Goal: Transaction & Acquisition: Book appointment/travel/reservation

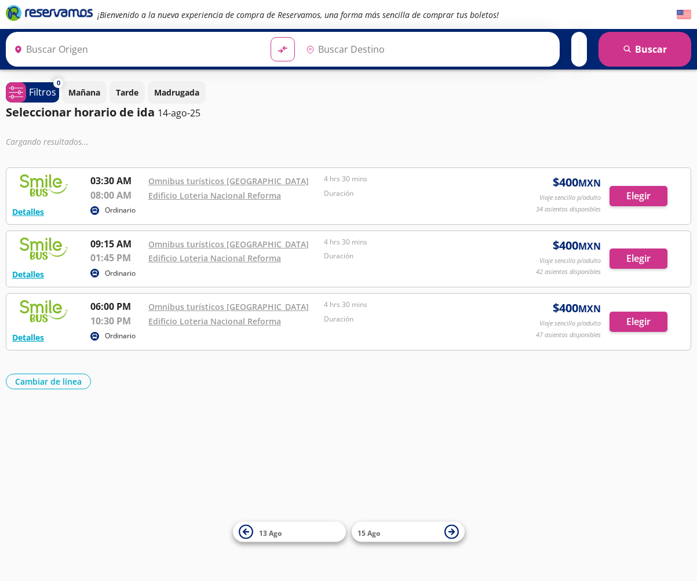
type input "[PERSON_NAME], [GEOGRAPHIC_DATA]"
type input "[GEOGRAPHIC_DATA], [GEOGRAPHIC_DATA]"
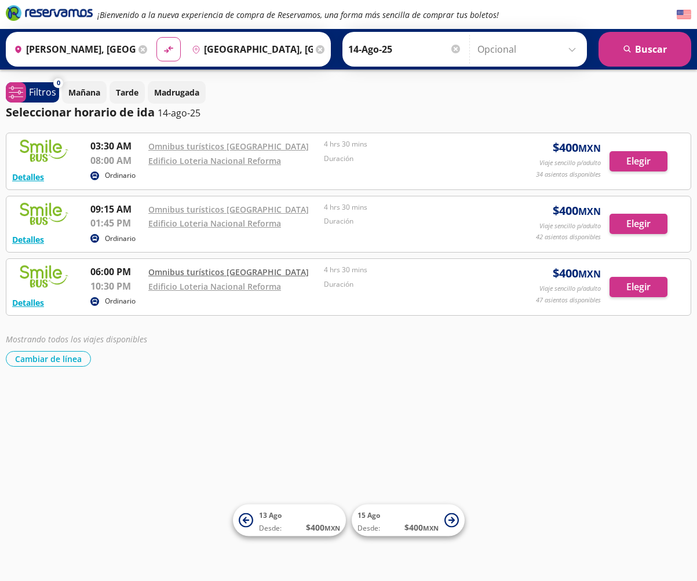
click at [230, 272] on link "Omnibus turísticos [GEOGRAPHIC_DATA]" at bounding box center [228, 271] width 160 height 11
click at [230, 162] on link "Edificio Loteria Nacional Reforma" at bounding box center [214, 160] width 133 height 11
click at [105, 47] on input "[PERSON_NAME], [GEOGRAPHIC_DATA]" at bounding box center [72, 49] width 126 height 29
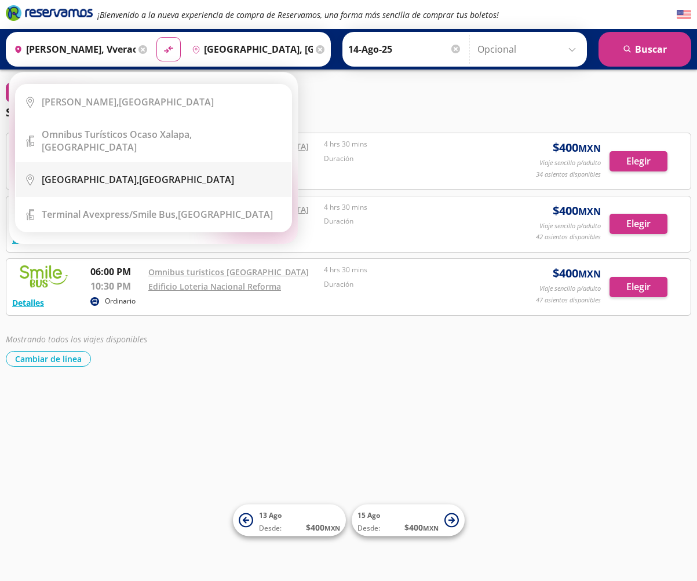
click at [86, 173] on div "[GEOGRAPHIC_DATA], [GEOGRAPHIC_DATA]" at bounding box center [138, 179] width 192 height 13
type input "[GEOGRAPHIC_DATA], [GEOGRAPHIC_DATA]"
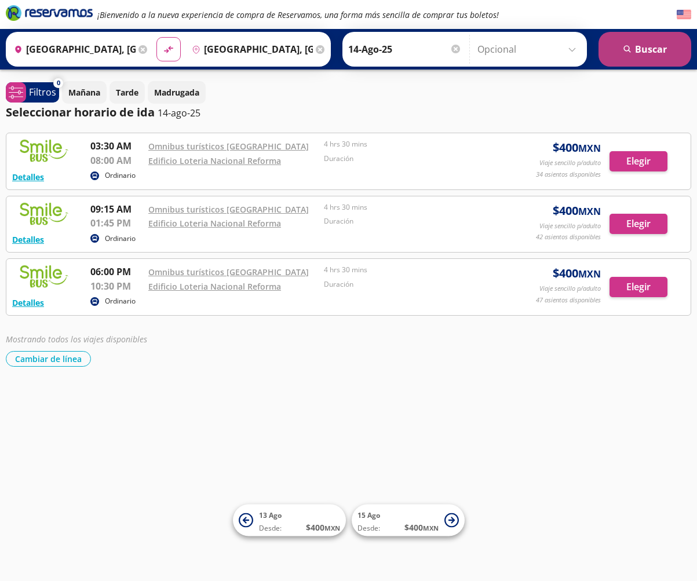
click at [635, 50] on button "search [GEOGRAPHIC_DATA]" at bounding box center [644, 49] width 93 height 35
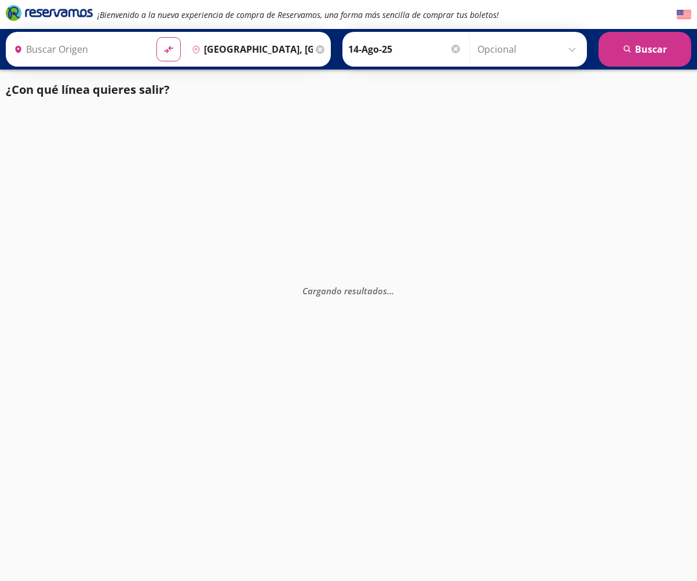
type input "[GEOGRAPHIC_DATA], [GEOGRAPHIC_DATA]"
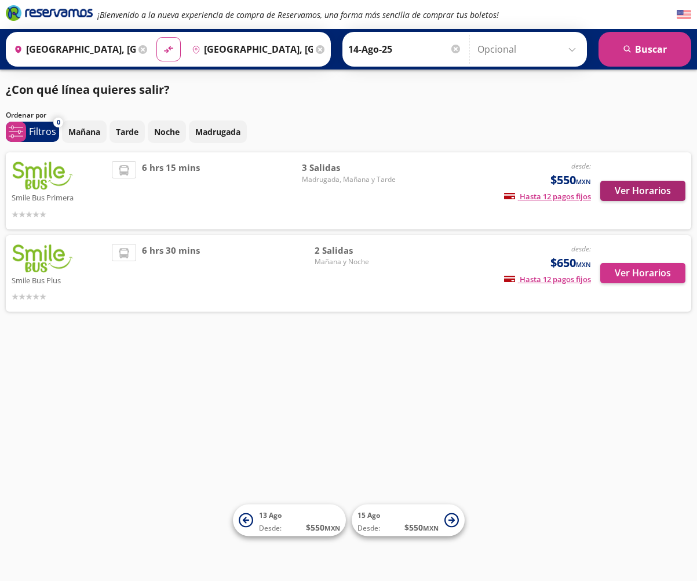
click at [636, 189] on button "Ver Horarios" at bounding box center [642, 191] width 85 height 20
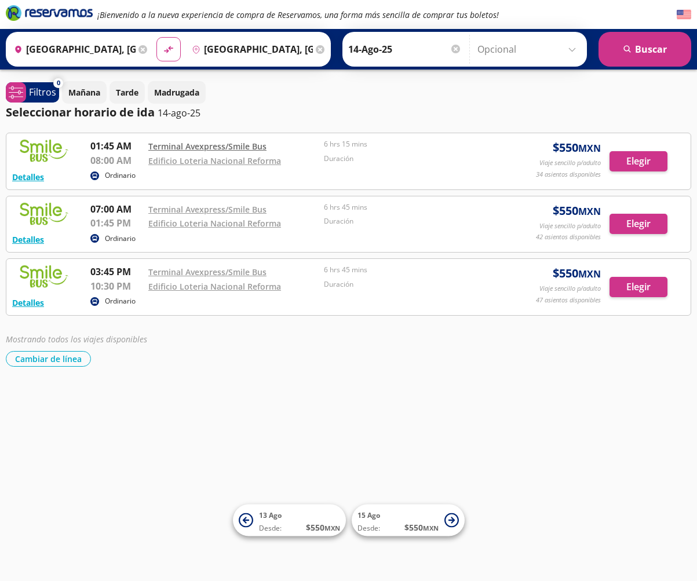
click at [232, 146] on link "Terminal Avexpress/Smile Bus" at bounding box center [207, 146] width 118 height 11
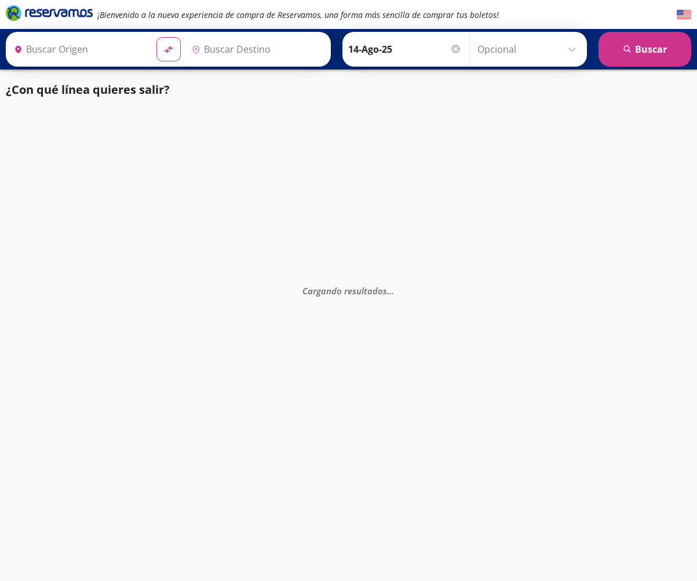
type input "[GEOGRAPHIC_DATA], [GEOGRAPHIC_DATA]"
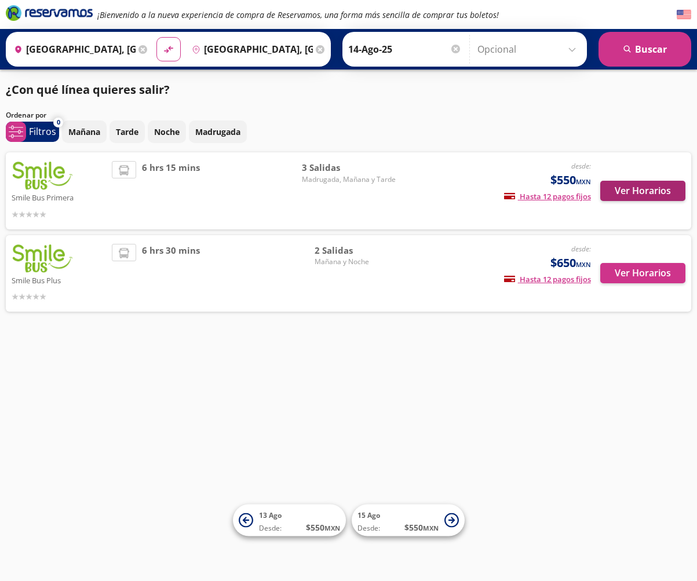
click at [647, 195] on button "Ver Horarios" at bounding box center [642, 191] width 85 height 20
